Goal: Transaction & Acquisition: Book appointment/travel/reservation

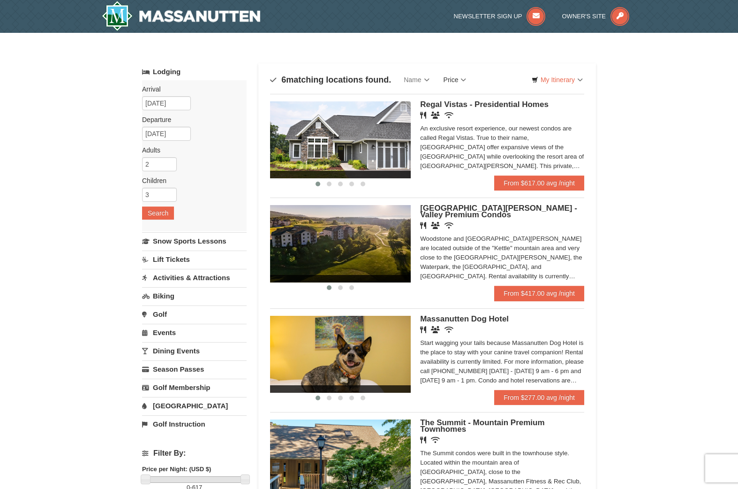
click at [461, 81] on link "Price" at bounding box center [455, 79] width 37 height 19
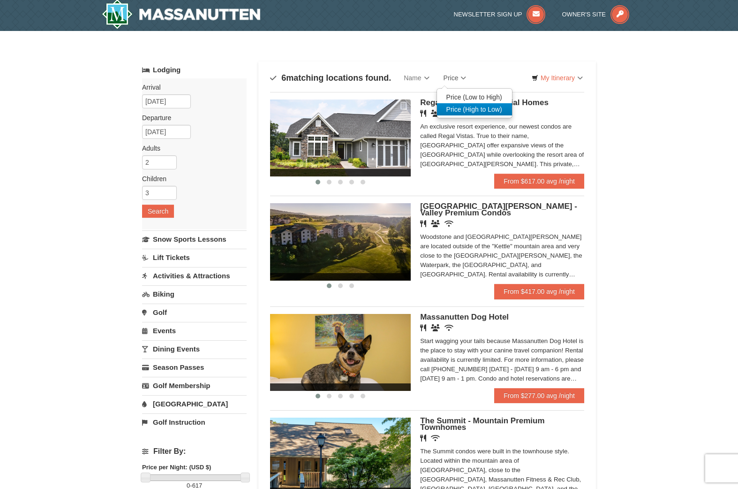
scroll to position [0, 0]
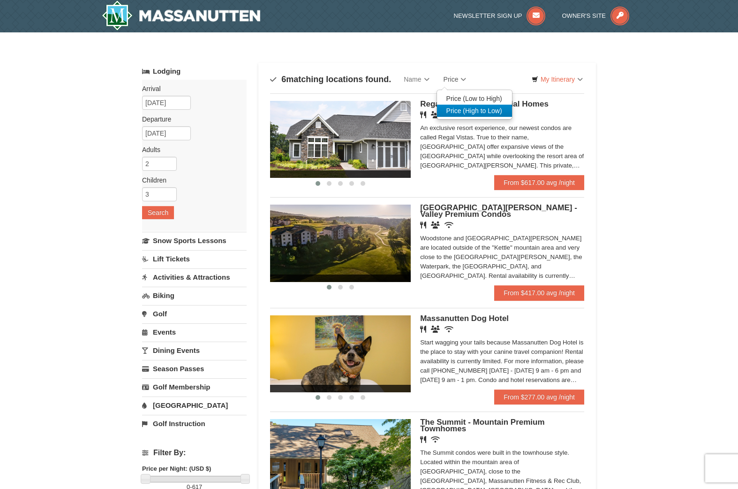
click at [464, 107] on link "Price (High to Low)" at bounding box center [474, 111] width 75 height 12
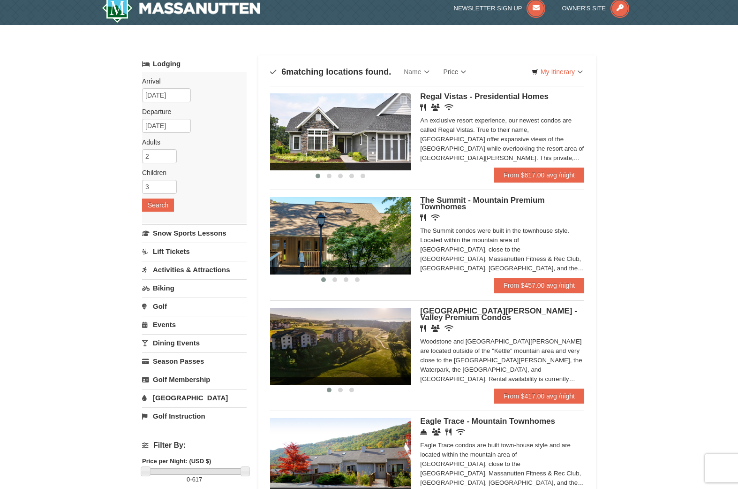
scroll to position [8, 0]
click at [571, 75] on link "My Itinerary" at bounding box center [557, 72] width 63 height 14
click at [191, 234] on link "Snow Sports Lessons" at bounding box center [194, 232] width 105 height 17
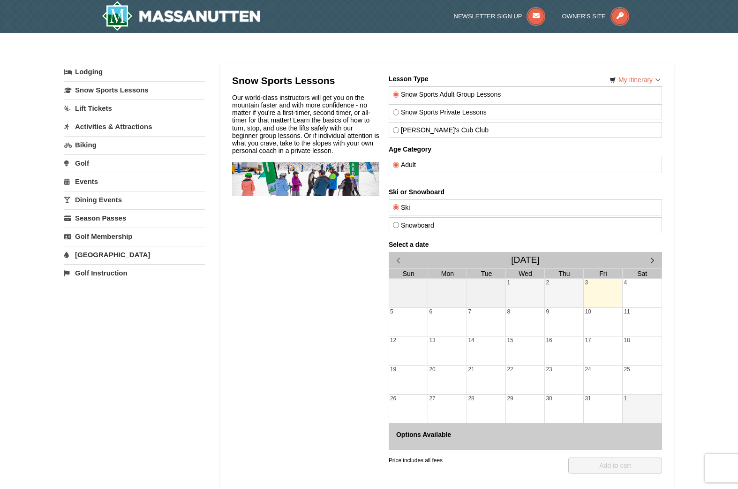
click at [425, 227] on label "Snowboard" at bounding box center [525, 225] width 265 height 8
click at [399, 227] on input "Snowboard" at bounding box center [396, 225] width 6 height 6
radio input "true"
click at [437, 109] on label "Snow Sports Private Lessons" at bounding box center [525, 112] width 265 height 8
click at [399, 109] on input "Snow Sports Private Lessons" at bounding box center [396, 112] width 6 height 6
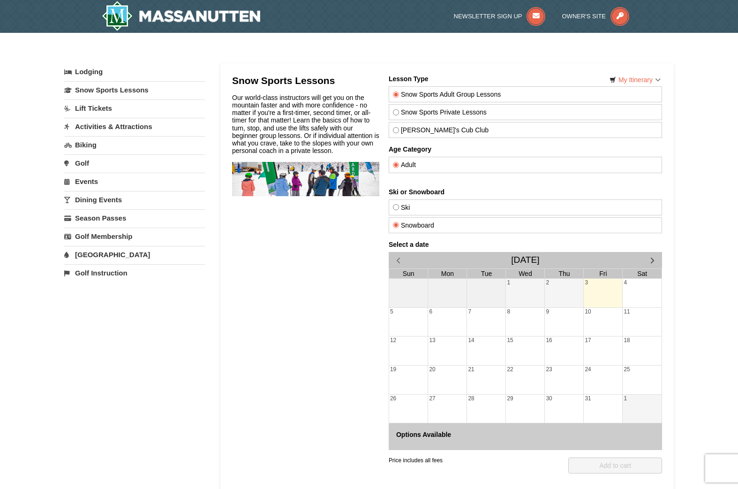
radio input "true"
click at [435, 127] on label "Theo's Cub Club" at bounding box center [525, 130] width 265 height 8
click at [399, 127] on input "Theo's Cub Club" at bounding box center [396, 130] width 6 height 6
radio input "true"
click at [427, 221] on label "Snowboard" at bounding box center [525, 225] width 265 height 8
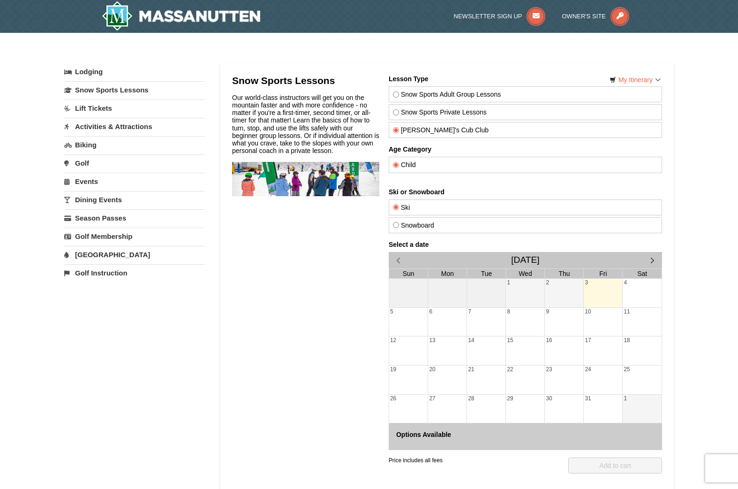
click at [399, 222] on input "Snowboard" at bounding box center [396, 225] width 6 height 6
radio input "true"
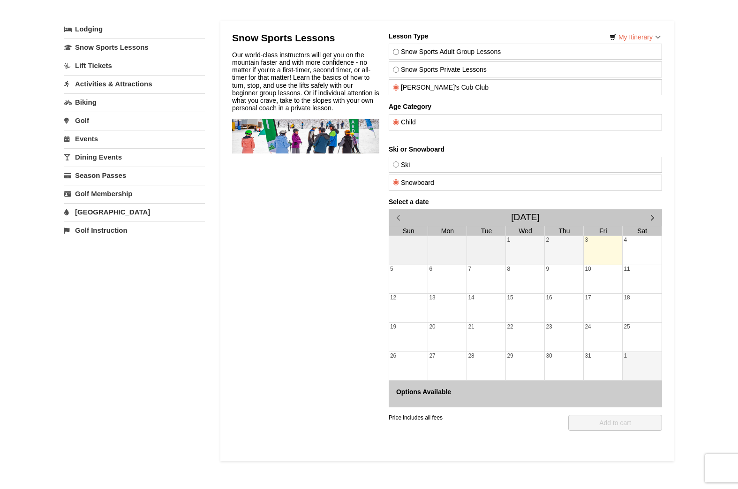
scroll to position [44, 0]
click at [649, 213] on span "button" at bounding box center [653, 217] width 10 height 10
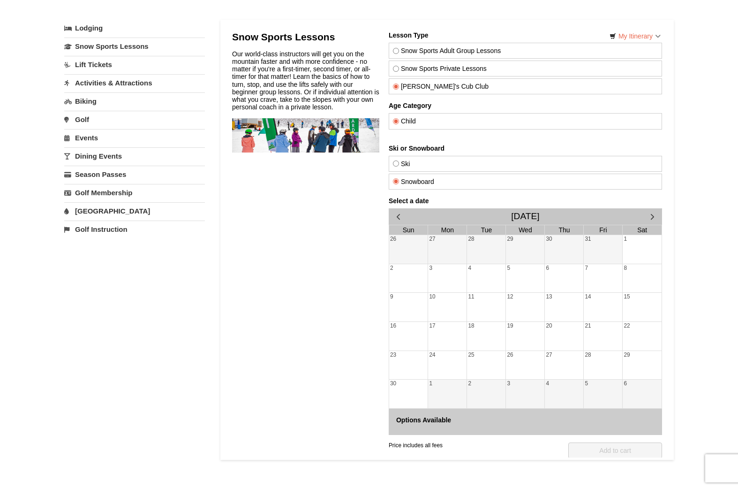
click at [648, 213] on span "button" at bounding box center [653, 217] width 10 height 10
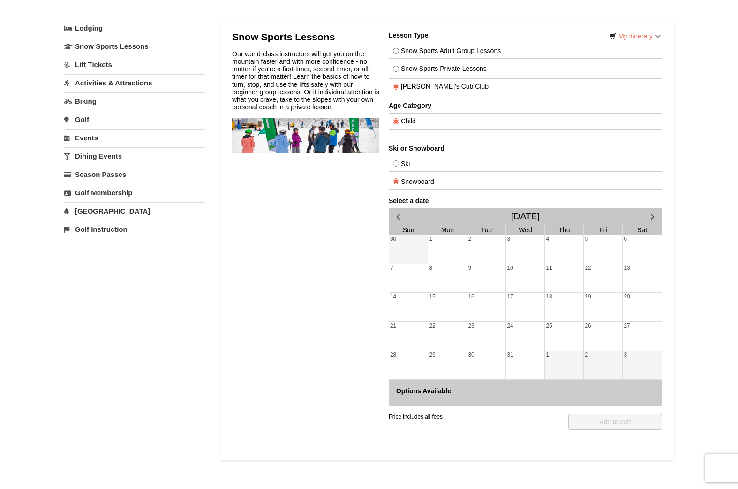
click at [648, 213] on span "button" at bounding box center [653, 217] width 10 height 10
click at [399, 217] on span "button" at bounding box center [399, 217] width 10 height 10
click at [600, 336] on div "26" at bounding box center [603, 336] width 38 height 29
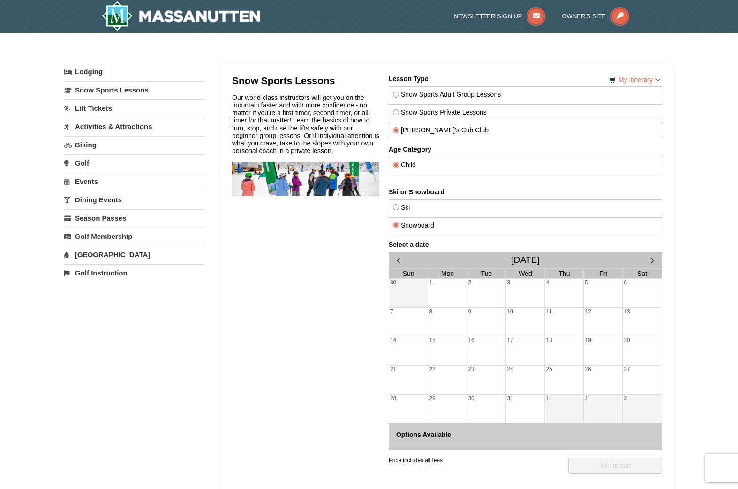
scroll to position [0, 0]
click at [184, 18] on img at bounding box center [181, 16] width 159 height 30
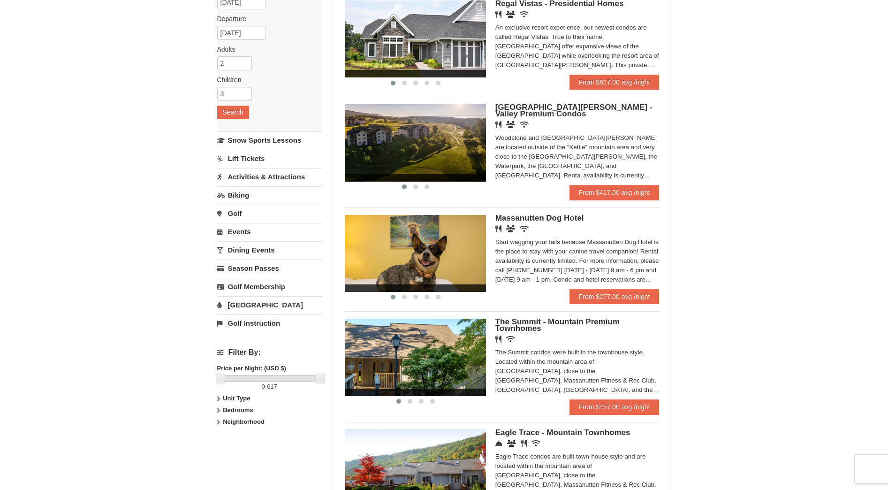
scroll to position [101, 0]
click at [594, 321] on span "The Summit - Mountain Premium Townhomes" at bounding box center [557, 324] width 124 height 15
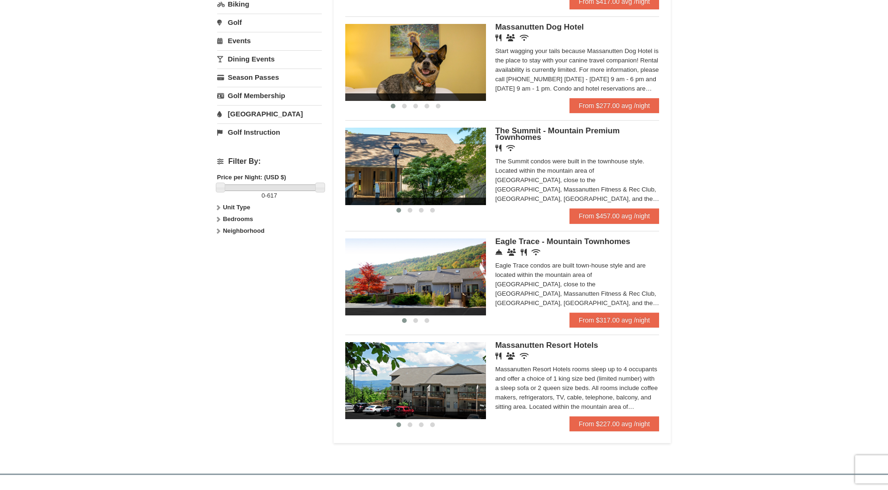
scroll to position [290, 0]
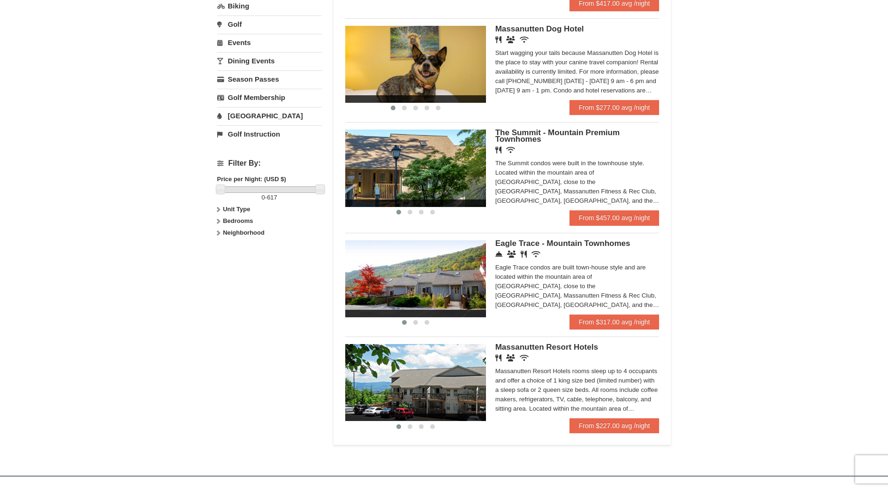
click at [453, 278] on img at bounding box center [415, 278] width 141 height 77
click at [444, 357] on img at bounding box center [415, 382] width 141 height 77
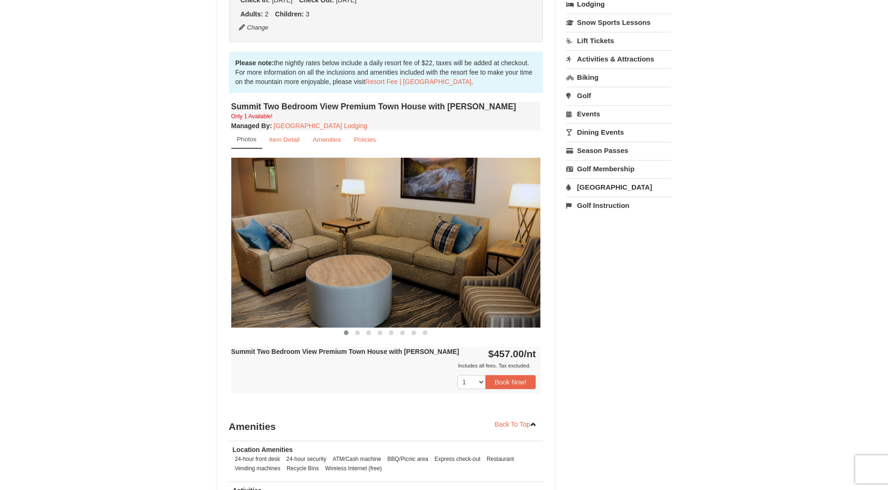
scroll to position [236, 0]
click at [530, 248] on img at bounding box center [386, 242] width 310 height 169
click at [518, 246] on img at bounding box center [386, 242] width 310 height 169
click at [357, 333] on span at bounding box center [357, 332] width 5 height 5
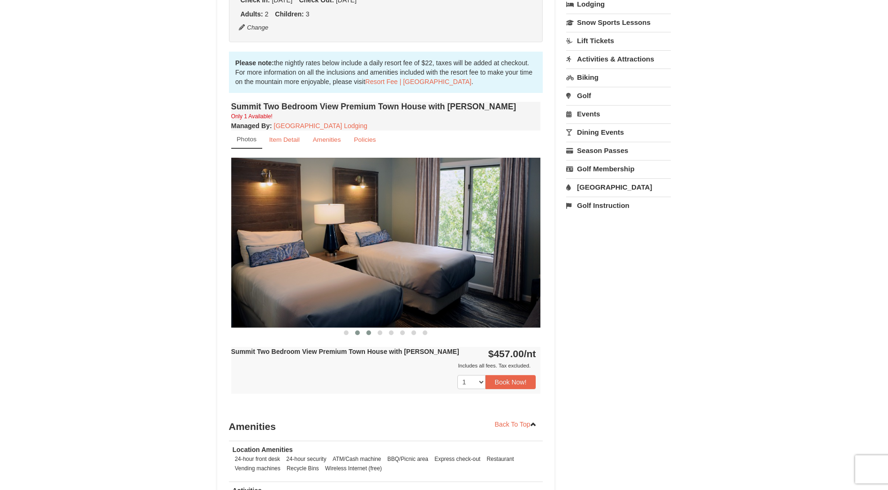
click at [370, 334] on span at bounding box center [368, 332] width 5 height 5
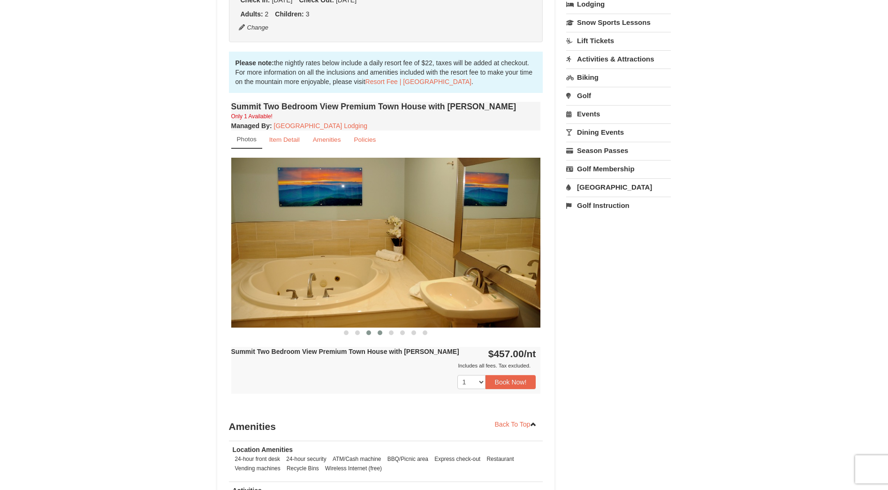
click at [377, 332] on button at bounding box center [379, 332] width 11 height 9
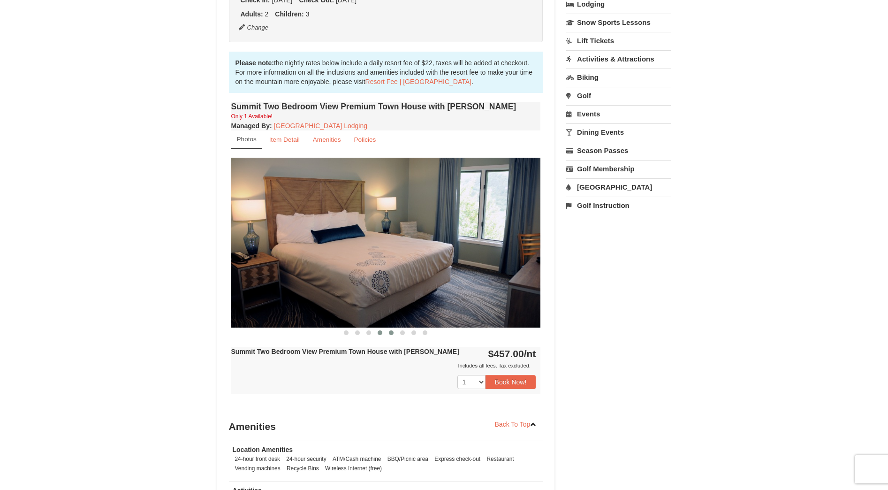
click at [388, 332] on button at bounding box center [391, 332] width 11 height 9
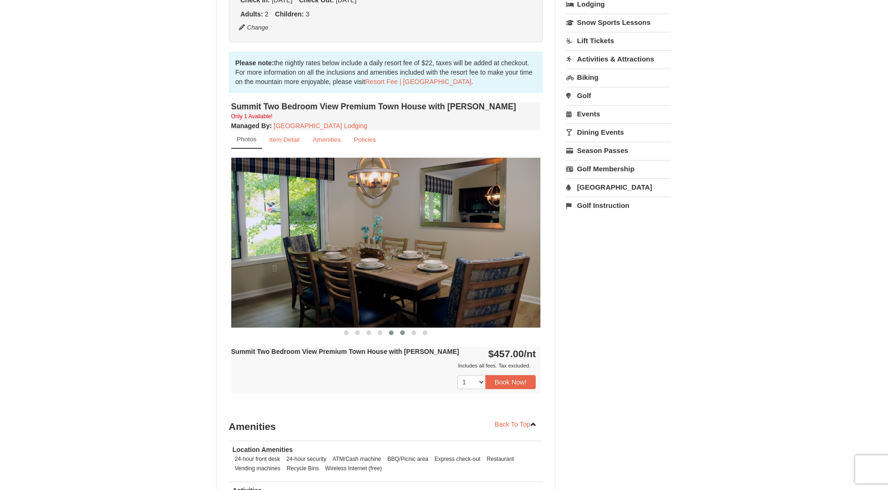
click at [402, 333] on span at bounding box center [402, 332] width 5 height 5
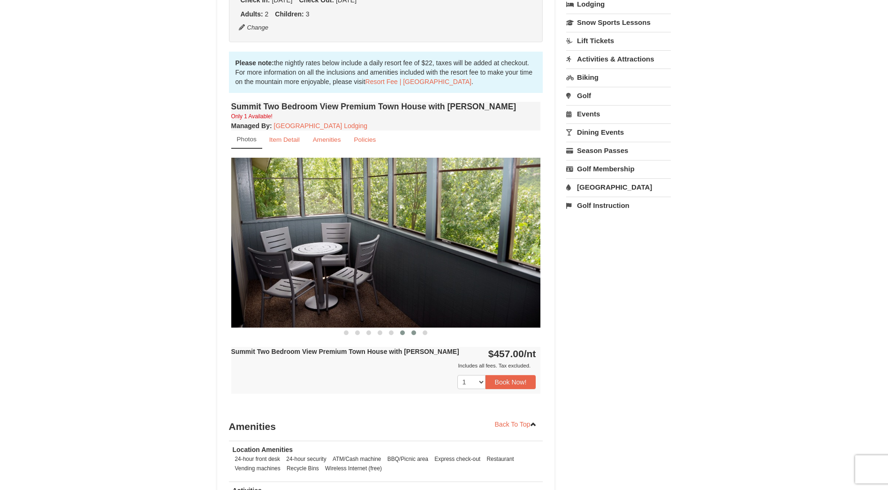
click at [414, 332] on span at bounding box center [413, 332] width 5 height 5
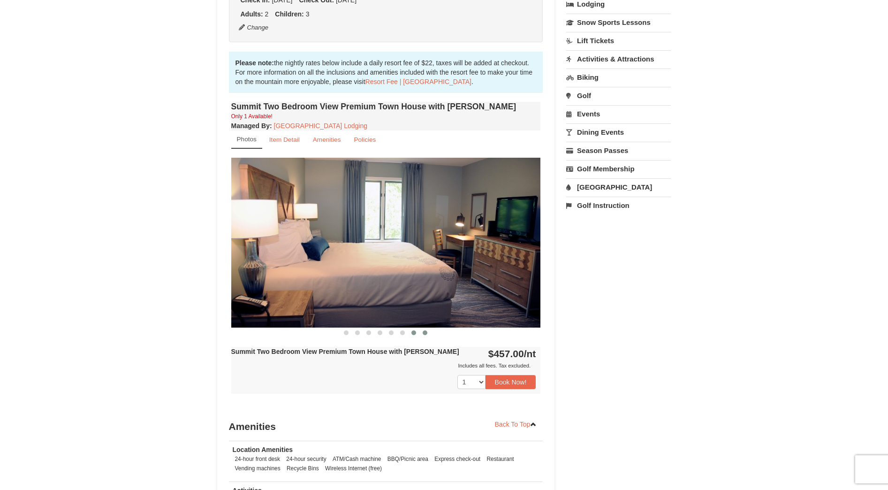
click at [425, 333] on span at bounding box center [425, 332] width 5 height 5
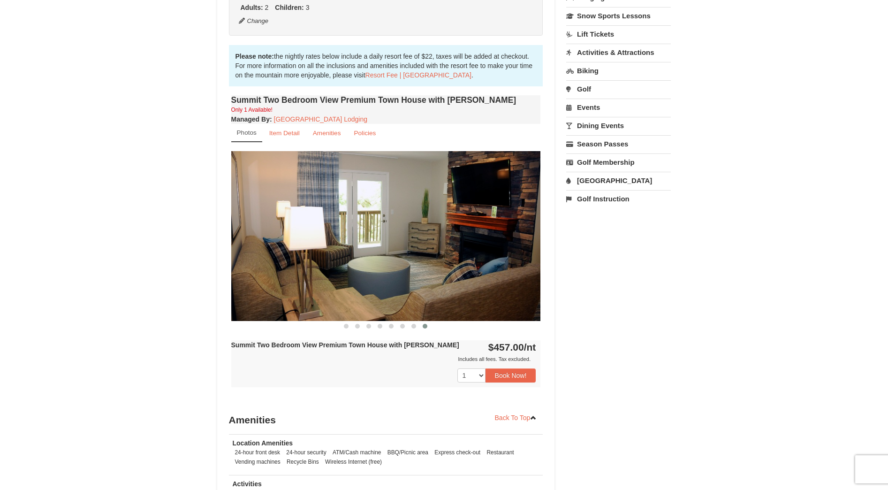
scroll to position [244, 0]
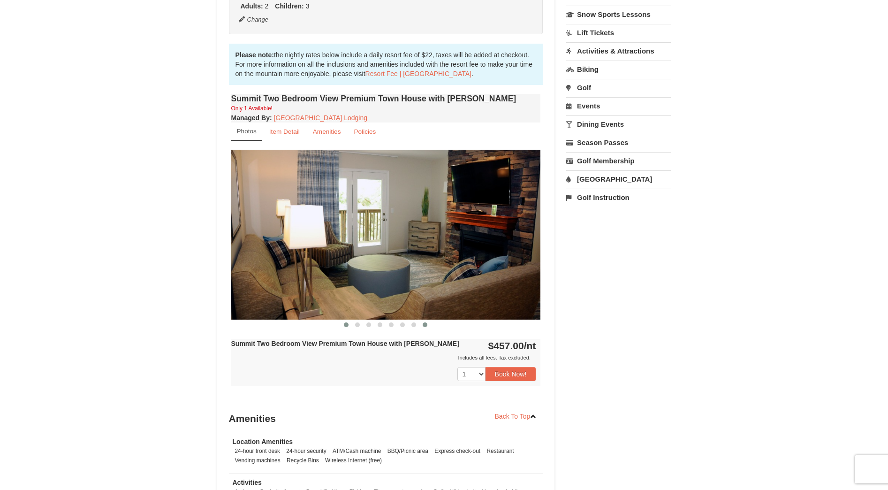
click at [345, 324] on span at bounding box center [346, 324] width 5 height 5
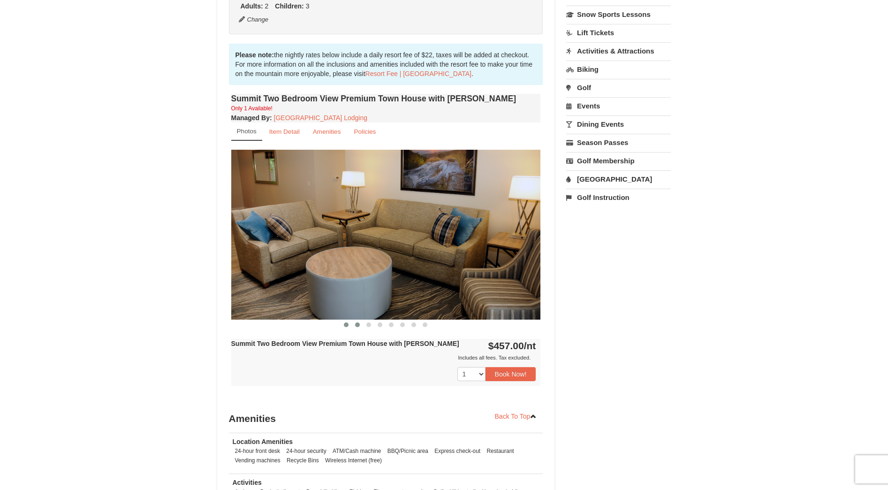
click at [357, 324] on span at bounding box center [357, 324] width 5 height 5
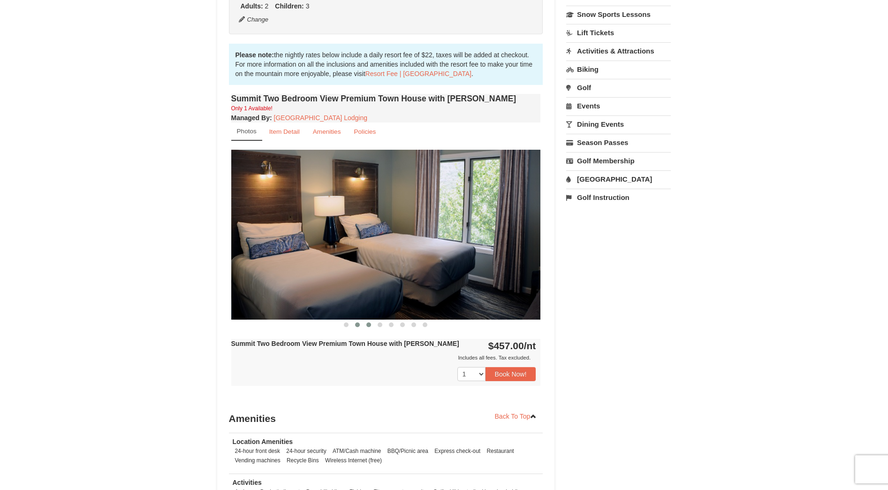
click at [368, 324] on span at bounding box center [368, 324] width 5 height 5
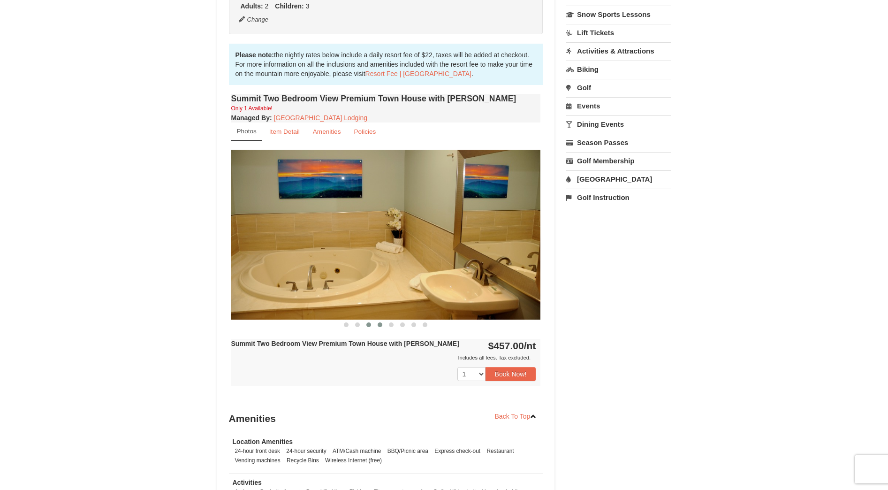
click at [381, 324] on span at bounding box center [380, 324] width 5 height 5
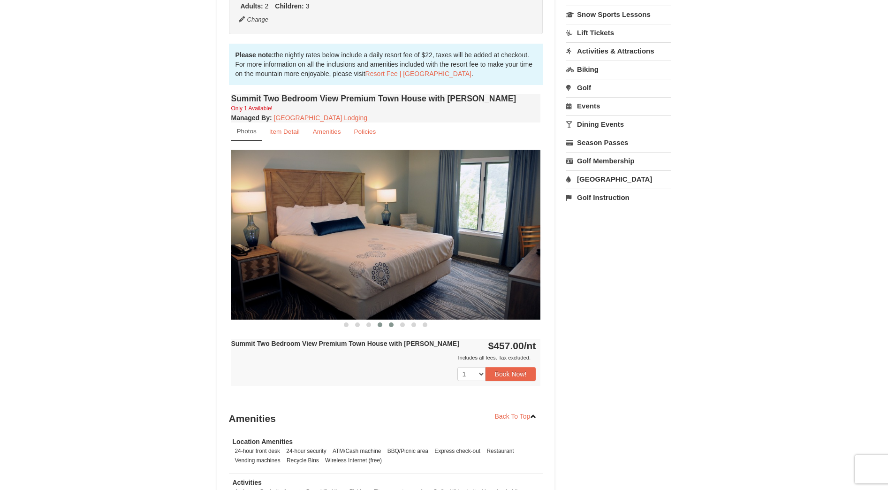
click at [392, 325] on span at bounding box center [391, 324] width 5 height 5
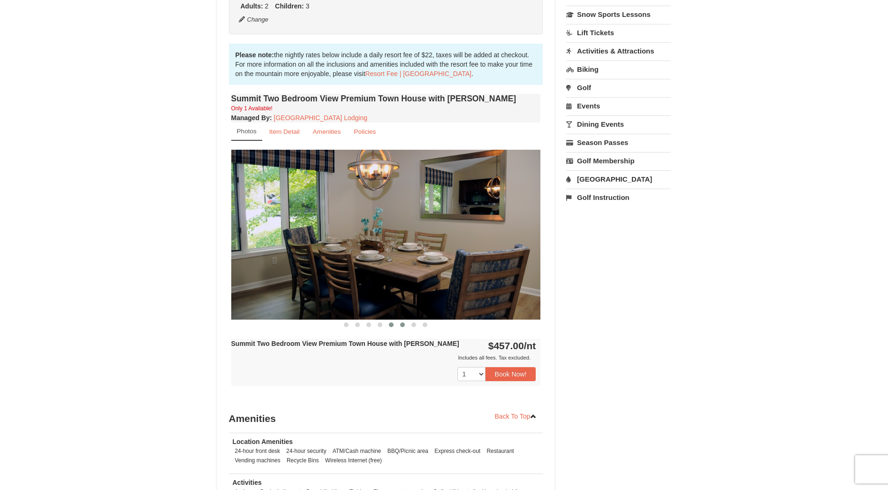
click at [400, 325] on span at bounding box center [402, 324] width 5 height 5
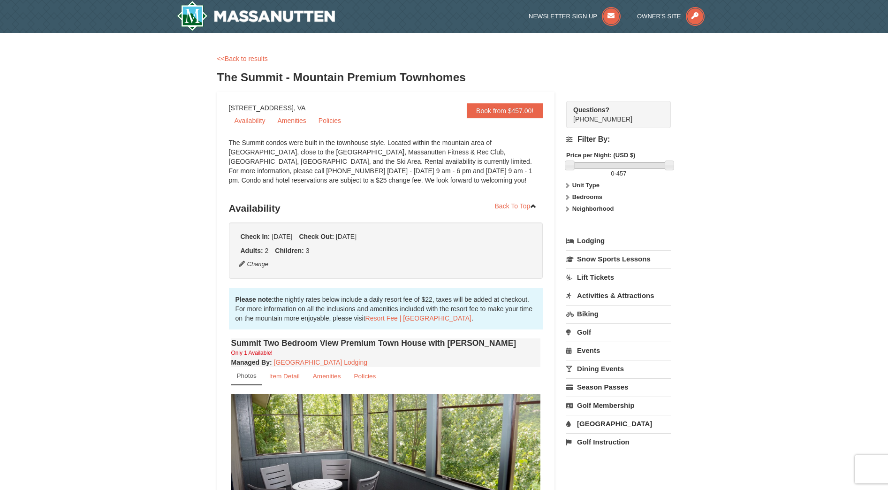
scroll to position [0, 0]
click at [241, 60] on link "<<Back to results" at bounding box center [242, 59] width 51 height 8
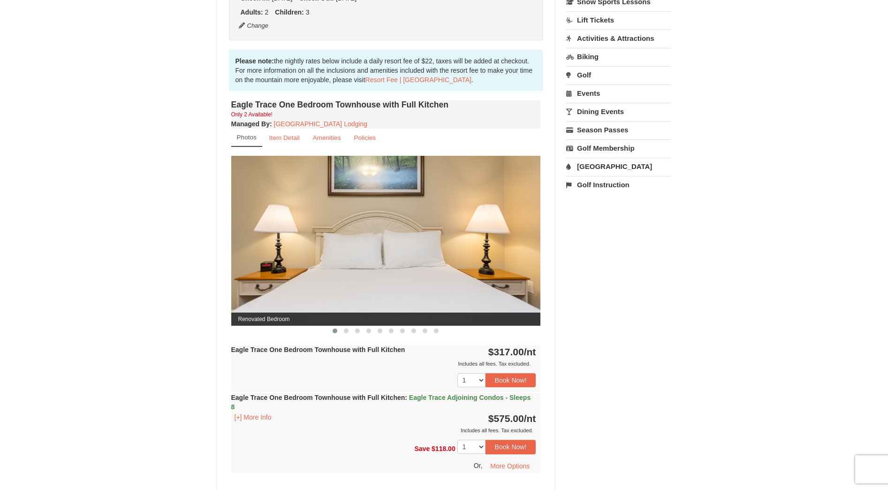
scroll to position [261, 0]
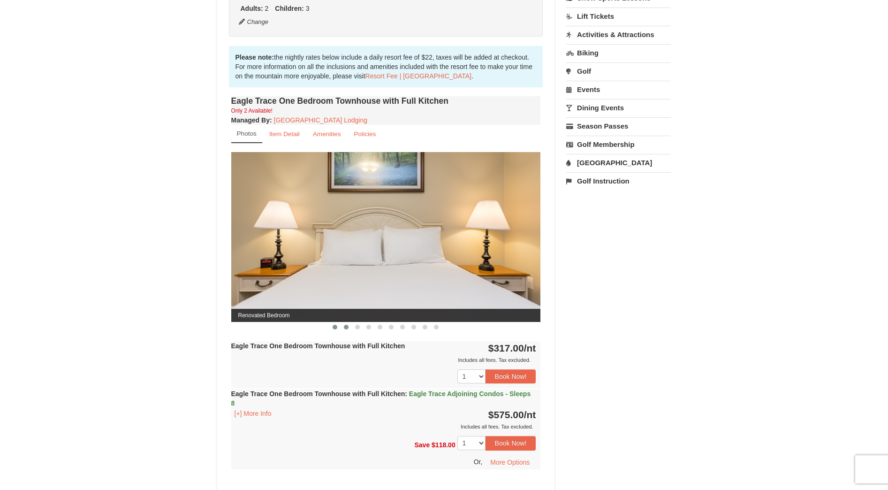
click at [344, 327] on span at bounding box center [346, 327] width 5 height 5
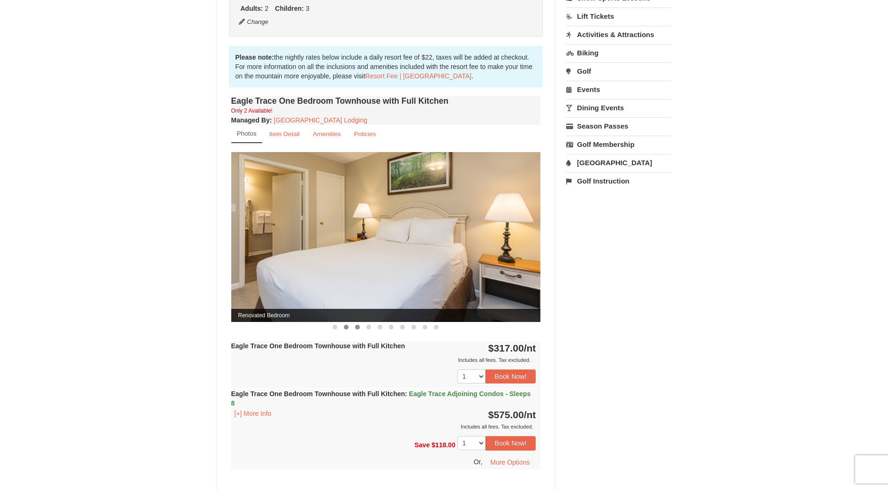
click at [358, 327] on span at bounding box center [357, 327] width 5 height 5
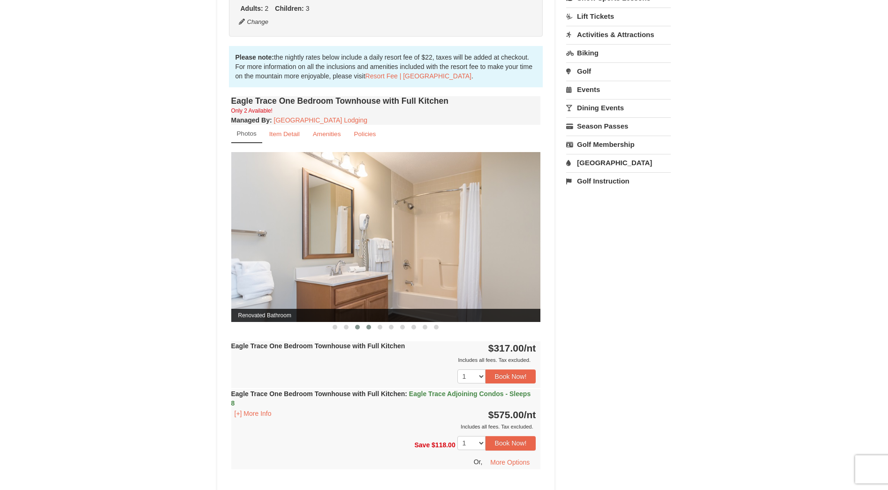
click at [368, 328] on span at bounding box center [368, 327] width 5 height 5
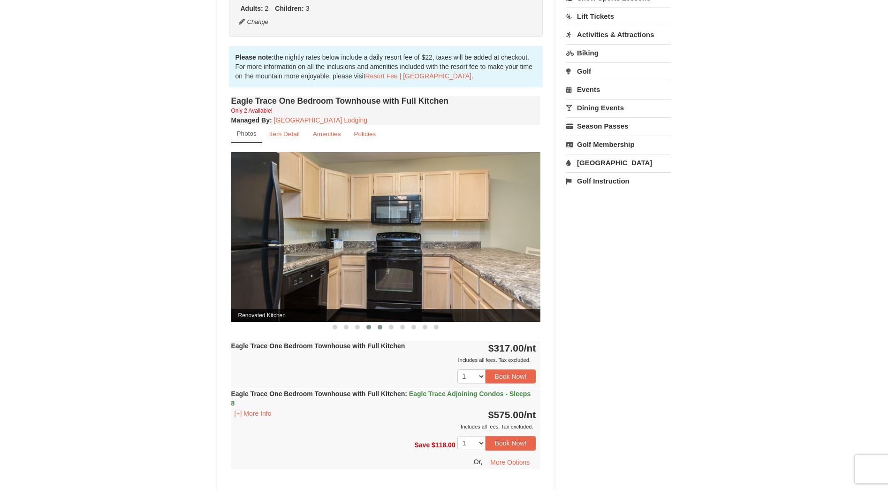
click at [380, 328] on span at bounding box center [380, 327] width 5 height 5
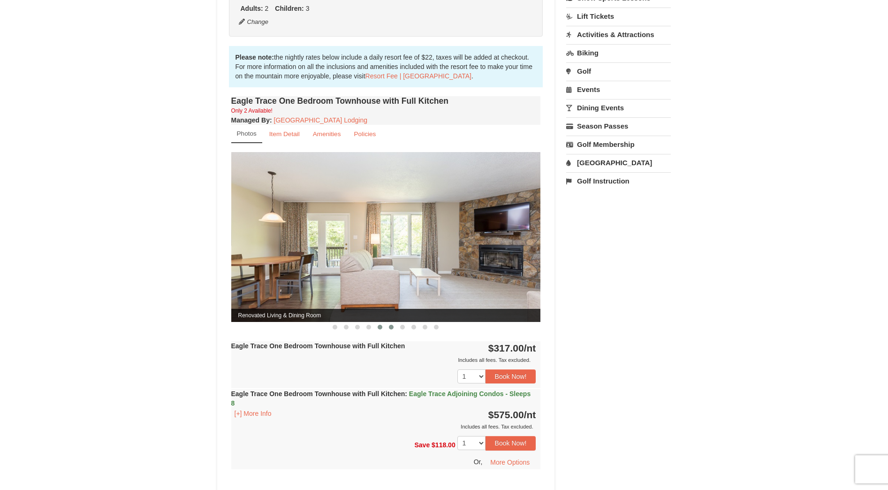
click at [392, 328] on span at bounding box center [391, 327] width 5 height 5
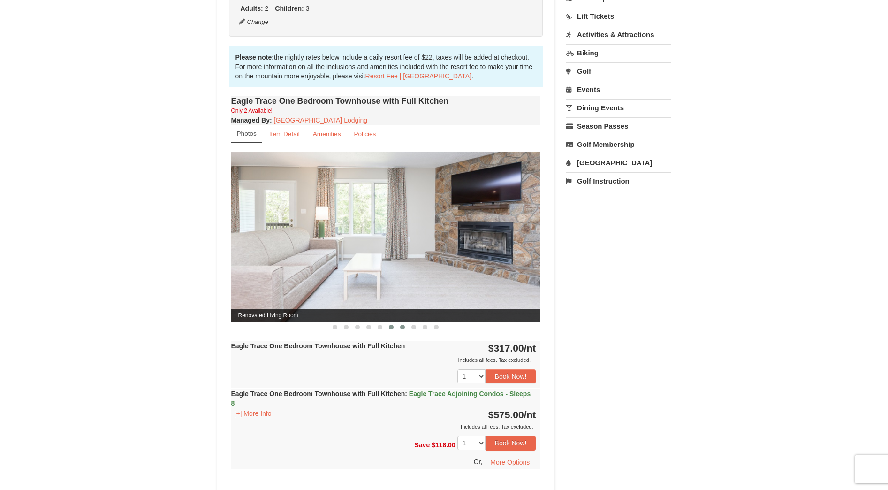
click at [401, 328] on span at bounding box center [402, 327] width 5 height 5
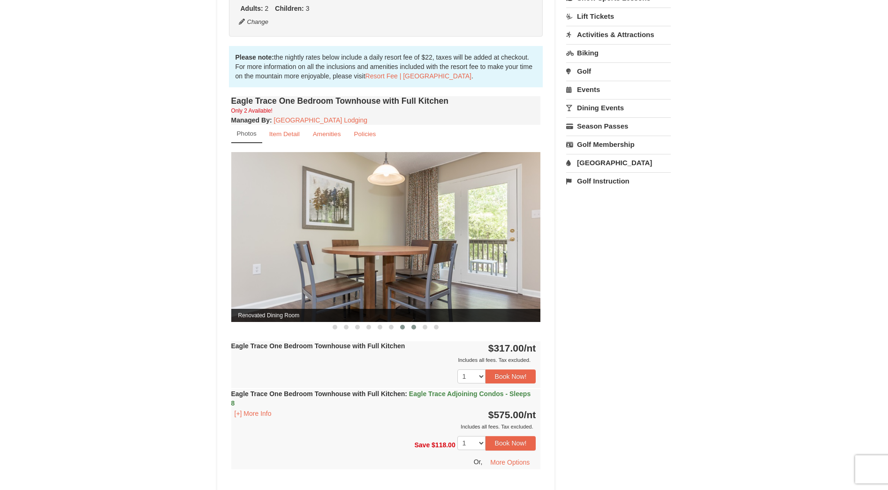
click at [412, 327] on span at bounding box center [413, 327] width 5 height 5
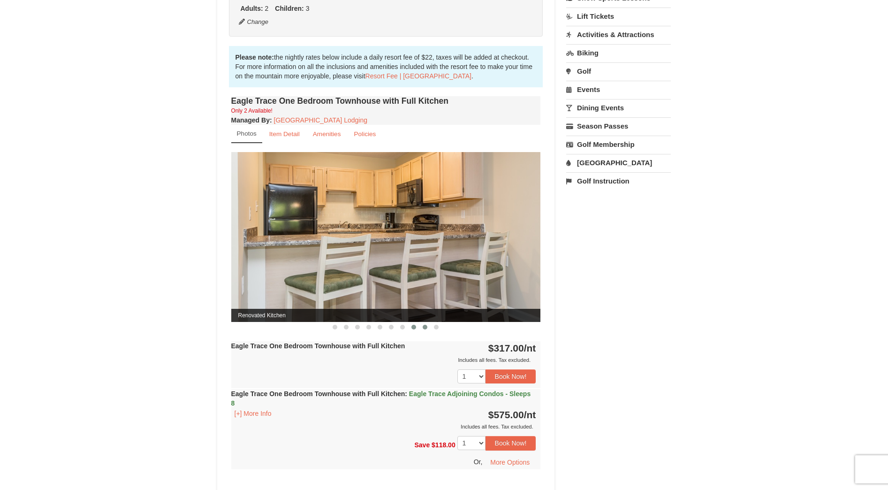
click at [427, 329] on button at bounding box center [424, 326] width 11 height 9
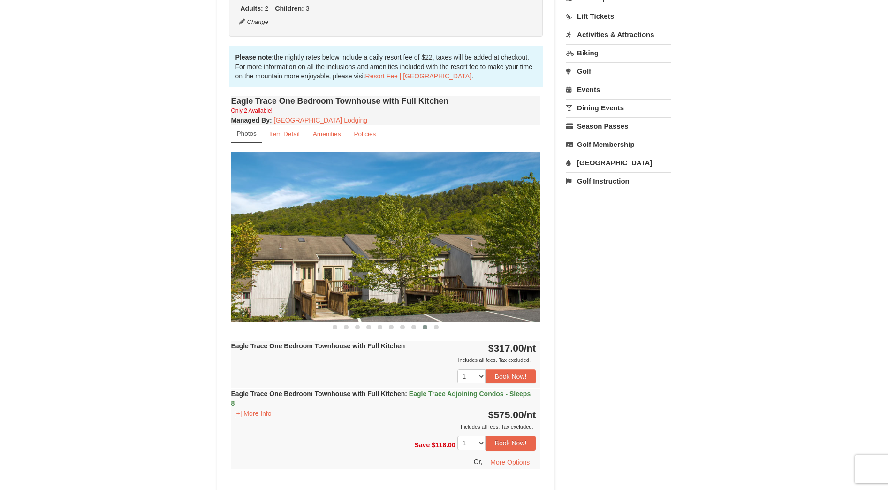
click at [442, 328] on div at bounding box center [386, 327] width 310 height 10
click at [439, 329] on button at bounding box center [436, 326] width 11 height 9
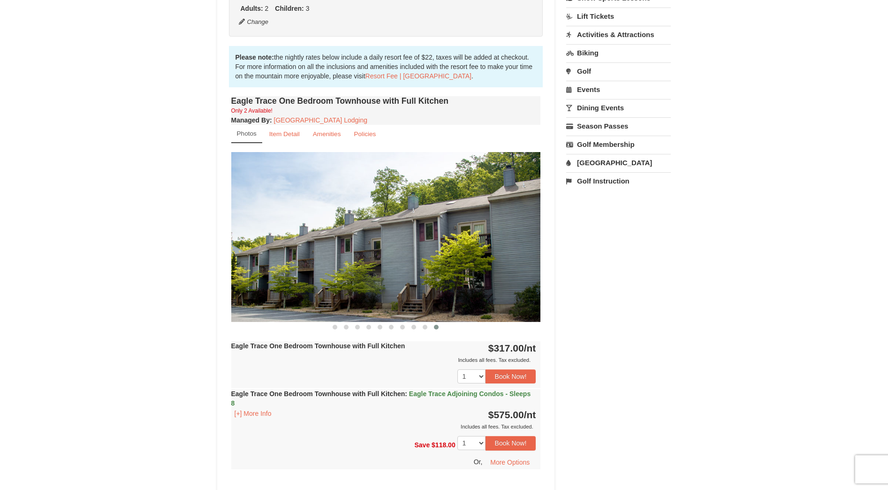
scroll to position [274, 0]
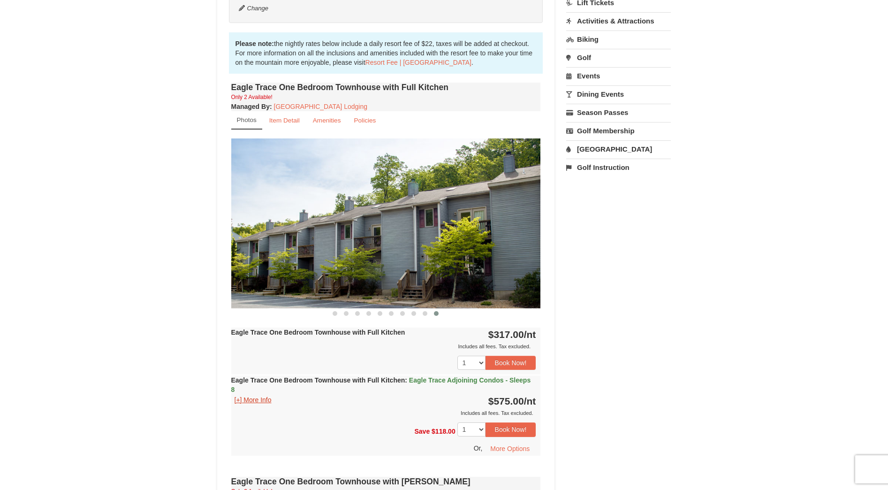
click at [270, 399] on button "[+] More Info" at bounding box center [253, 400] width 44 height 10
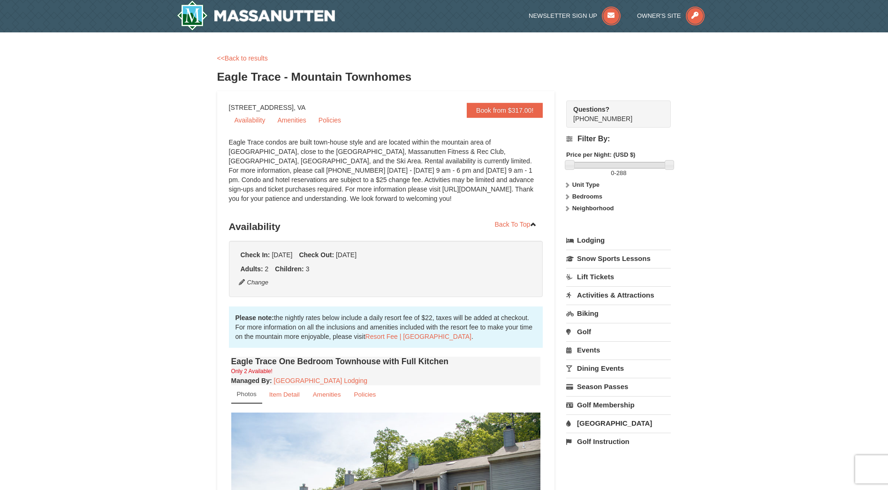
scroll to position [6, 0]
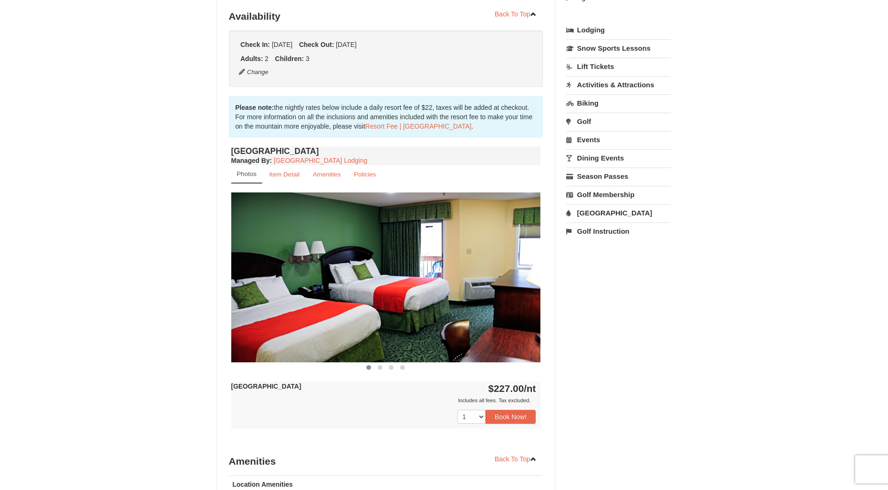
scroll to position [211, 0]
click at [381, 367] on span at bounding box center [380, 367] width 5 height 5
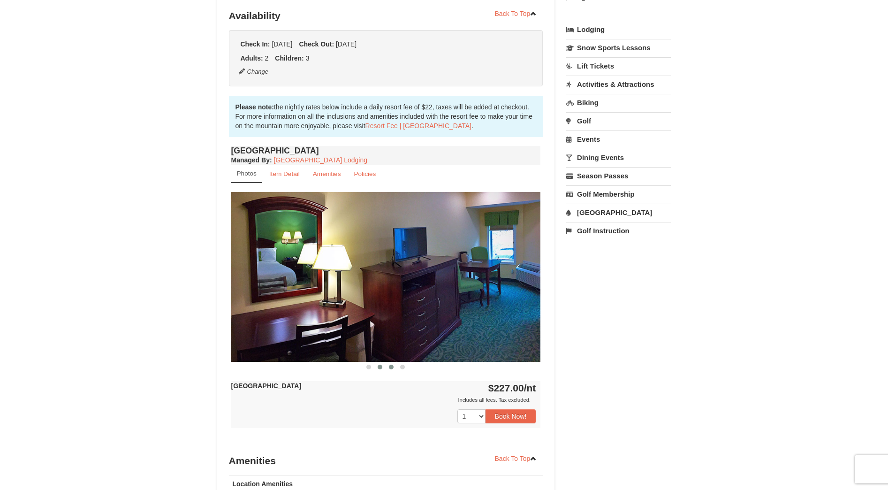
click at [388, 367] on button at bounding box center [391, 366] width 11 height 9
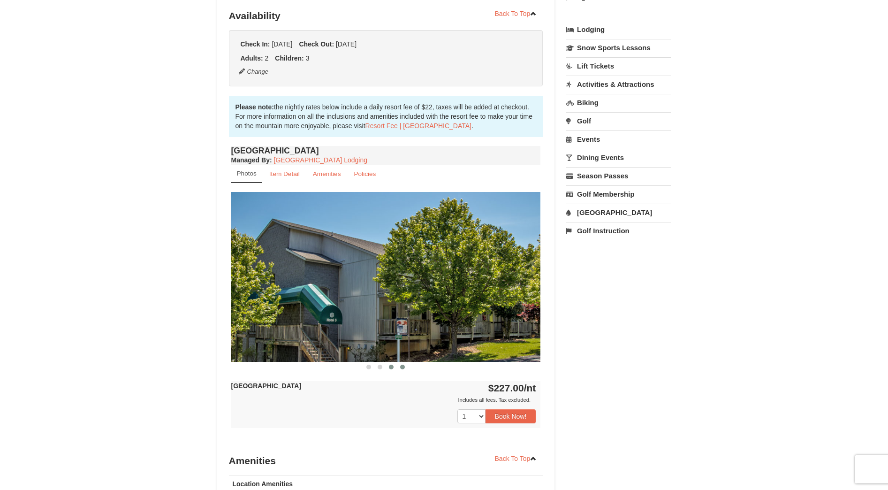
click at [398, 367] on button at bounding box center [402, 366] width 11 height 9
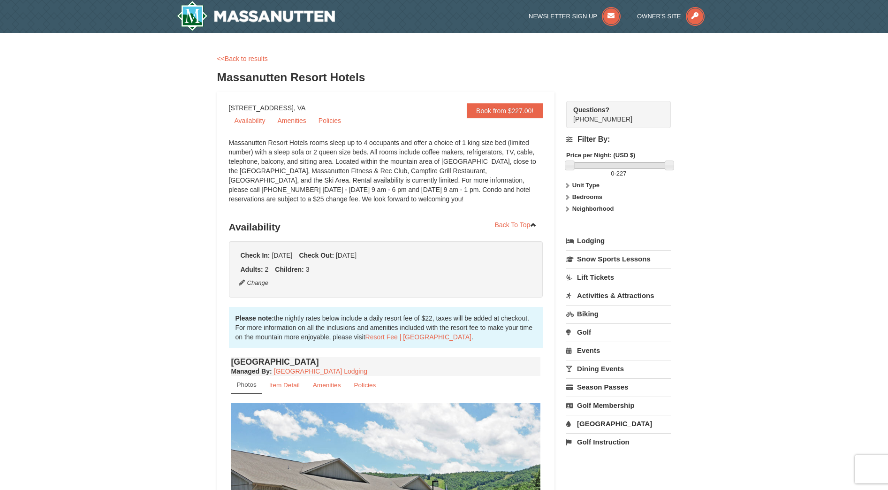
scroll to position [0, 0]
